Goal: Check status: Check status

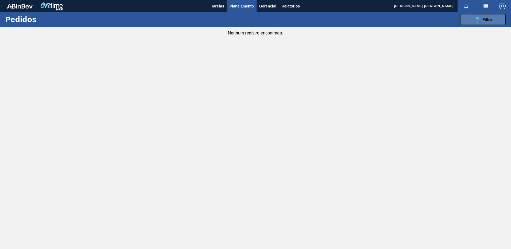
click at [492, 21] on button "089F7B8B-B2A5-4AFE-B5C0-19BA573D28AC Filtro" at bounding box center [482, 19] width 45 height 11
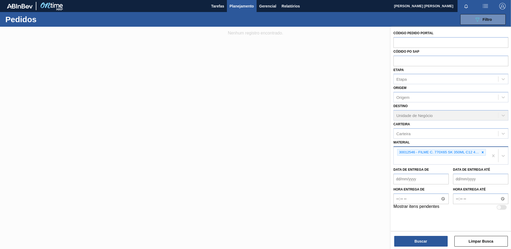
click at [485, 153] on div at bounding box center [482, 152] width 6 height 7
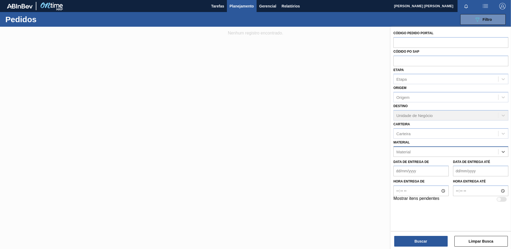
paste input "30012583"
type input "30012583"
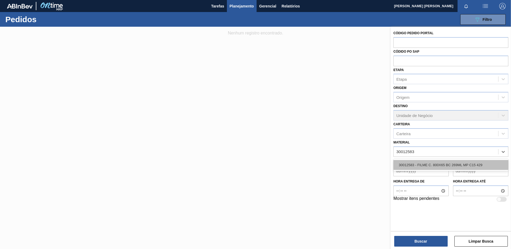
click at [463, 165] on div "30012583 - FILME C. 800X65 BC 269ML MP C15 429" at bounding box center [450, 165] width 115 height 10
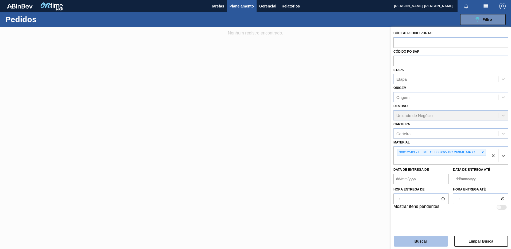
click at [414, 243] on button "Buscar" at bounding box center [420, 241] width 53 height 11
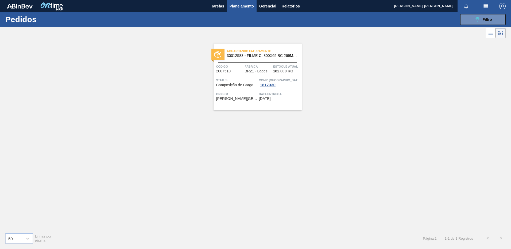
click at [259, 102] on div "Aguardando Faturamento 30012583 - FILME C. 800X65 BC 269ML MP C15 429 Código 20…" at bounding box center [257, 77] width 88 height 67
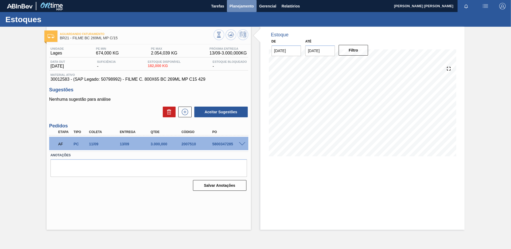
click at [245, 7] on span "Planejamento" at bounding box center [241, 6] width 24 height 6
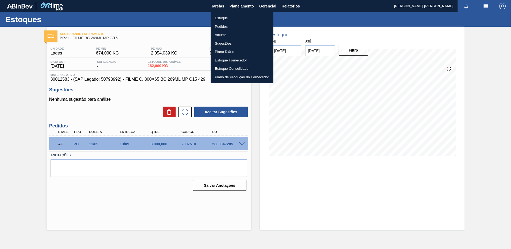
click at [235, 24] on li "Pedidos" at bounding box center [241, 26] width 63 height 9
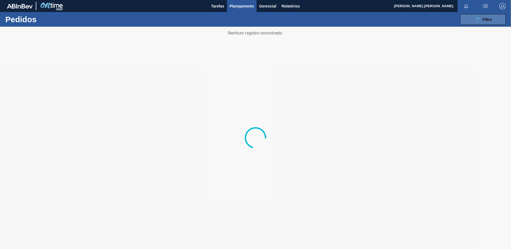
click at [471, 18] on button "089F7B8B-B2A5-4AFE-B5C0-19BA573D28AC Filtro" at bounding box center [482, 19] width 45 height 11
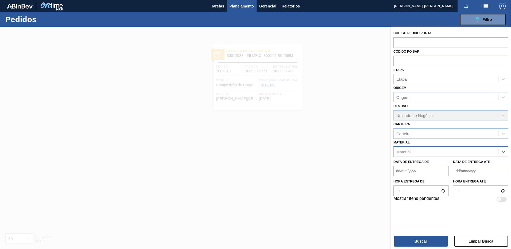
paste input "30018294"
type input "30018294"
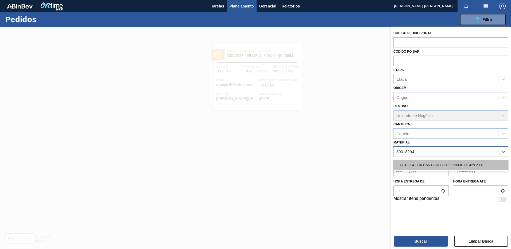
click at [460, 160] on div "30018294 - CX CART BUD ZERO 330ML C6 429 298G" at bounding box center [450, 165] width 115 height 10
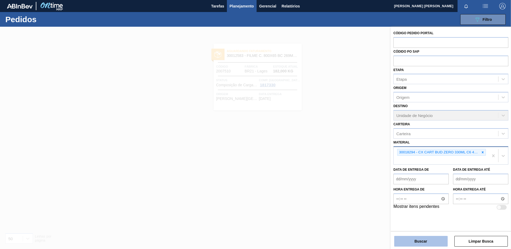
click at [425, 244] on button "Buscar" at bounding box center [420, 241] width 53 height 11
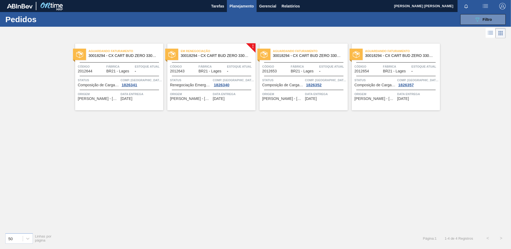
click at [475, 26] on div "089F7B8B-B2A5-4AFE-B5C0-19BA573D28AC Filtro Código Pedido Portal Códido PO SAP …" at bounding box center [296, 19] width 423 height 16
drag, startPoint x: 475, startPoint y: 22, endPoint x: 473, endPoint y: 31, distance: 8.4
click at [475, 22] on icon "089F7B8B-B2A5-4AFE-B5C0-19BA573D28AC" at bounding box center [477, 19] width 6 height 6
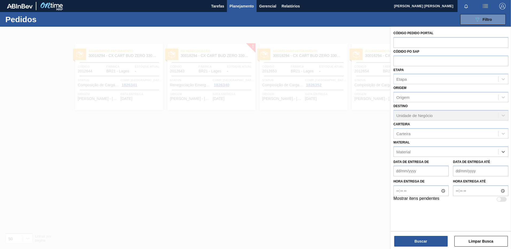
paste input "30011607"
type input "30011607"
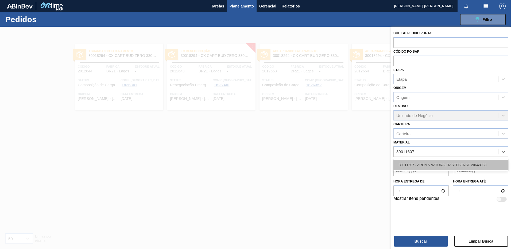
click at [469, 164] on div "30011607 - AROMA NATURAL TASTESENSE 20648938" at bounding box center [450, 165] width 115 height 10
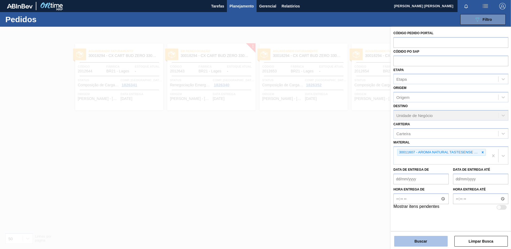
click at [438, 239] on button "Buscar" at bounding box center [420, 241] width 53 height 11
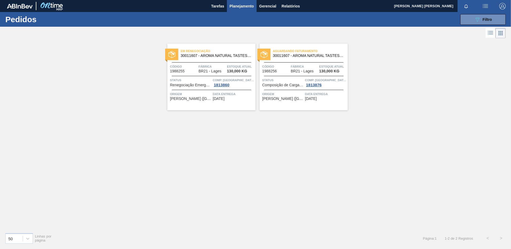
click at [227, 104] on div "Em renegociação 30011607 - AROMA NATURAL TASTESENSE 20648938 Código 1988255 Fáb…" at bounding box center [211, 77] width 88 height 67
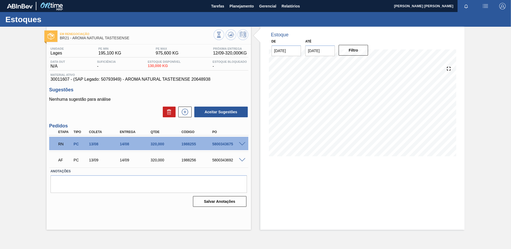
click at [66, 79] on span "30011607 - (SAP Legado: 50793949) - AROMA NATURAL TASTESENSE 20648938" at bounding box center [148, 79] width 196 height 5
copy span "30011607"
drag, startPoint x: 125, startPoint y: 79, endPoint x: 209, endPoint y: 81, distance: 84.4
click at [209, 81] on span "30011607 - (SAP Legado: 50793949) - AROMA NATURAL TASTESENSE 20648938" at bounding box center [148, 79] width 196 height 5
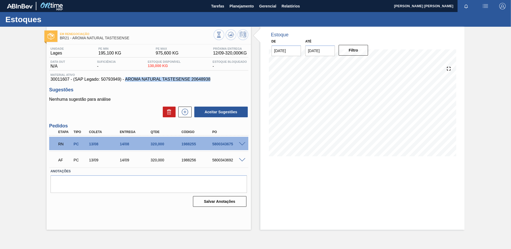
copy span "AROMA NATURAL TASTESENSE 20648938"
click at [276, 188] on div "Estoque De [DATE] Até [DATE] Filtro" at bounding box center [362, 128] width 204 height 203
click at [291, 190] on div "Estoque De [DATE] Até [DATE] Filtro" at bounding box center [362, 128] width 204 height 203
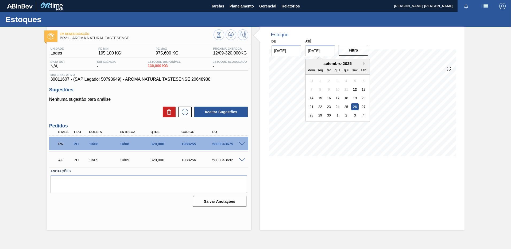
drag, startPoint x: 334, startPoint y: 52, endPoint x: 302, endPoint y: 46, distance: 32.7
click at [302, 46] on div "De [DATE] Até [DATE] Next Month setembro 2025 dom seg ter qua qui sex sab 31 1 …" at bounding box center [320, 47] width 107 height 18
click at [364, 63] on button "Next Month" at bounding box center [365, 64] width 4 height 4
click at [312, 105] on div "19" at bounding box center [311, 106] width 7 height 7
type input "[DATE]"
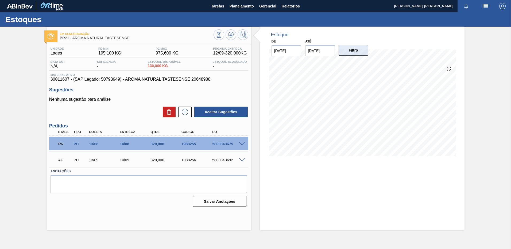
click at [357, 54] on button "Filtro" at bounding box center [353, 50] width 30 height 11
click at [358, 52] on button "Filtro" at bounding box center [353, 50] width 30 height 11
click at [221, 37] on icon at bounding box center [219, 35] width 6 height 6
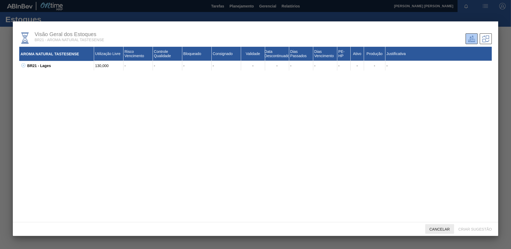
click at [439, 226] on div "Cancelar" at bounding box center [439, 229] width 29 height 10
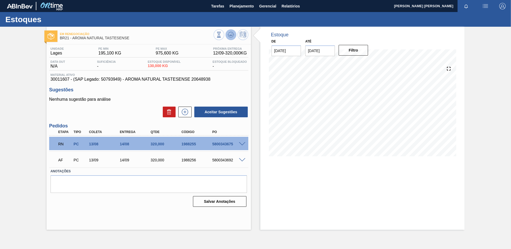
click at [229, 34] on icon at bounding box center [231, 35] width 6 height 6
